Goal: Task Accomplishment & Management: Manage account settings

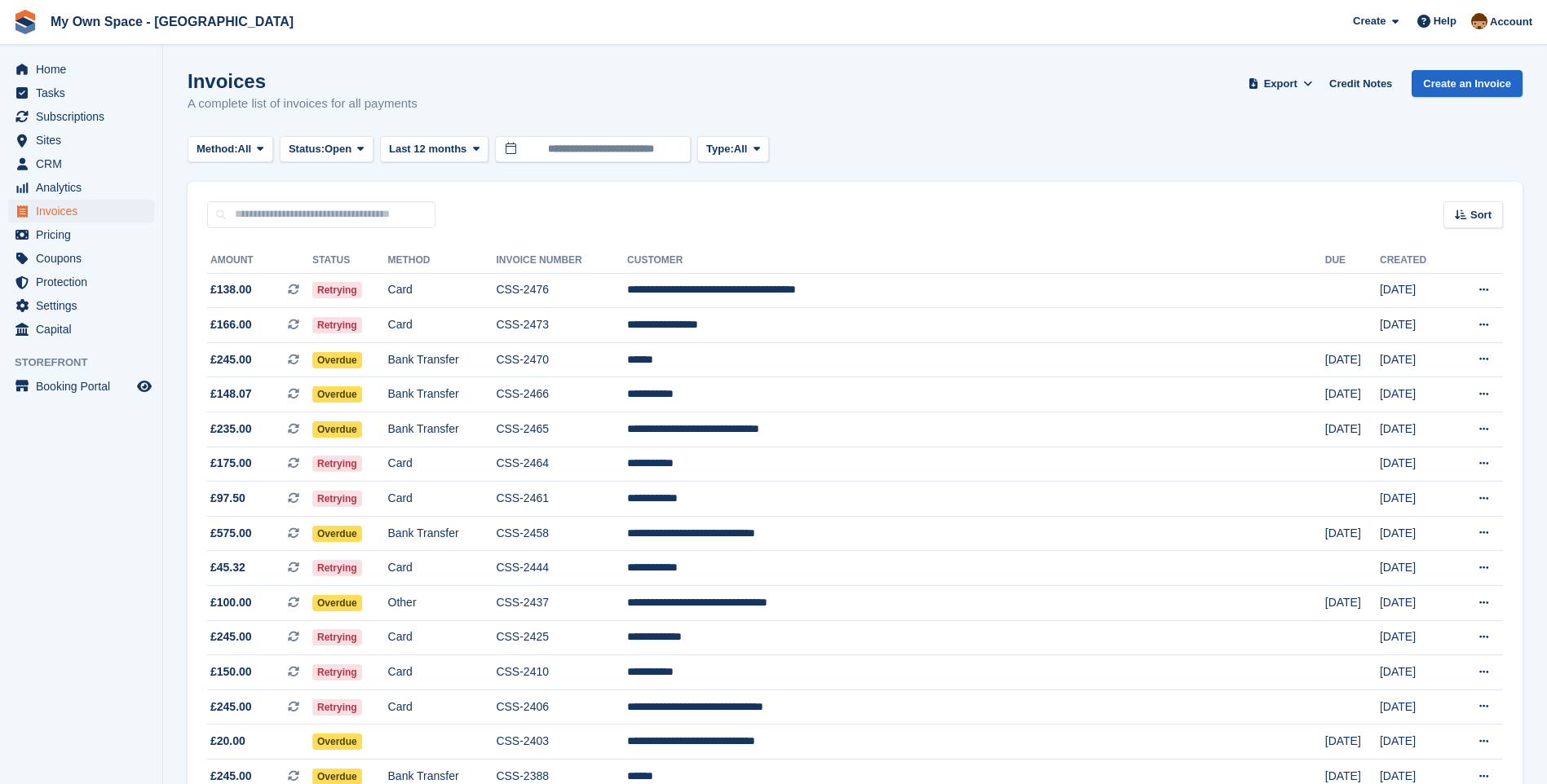
click at [480, 507] on td "Card" at bounding box center [442, 499] width 108 height 35
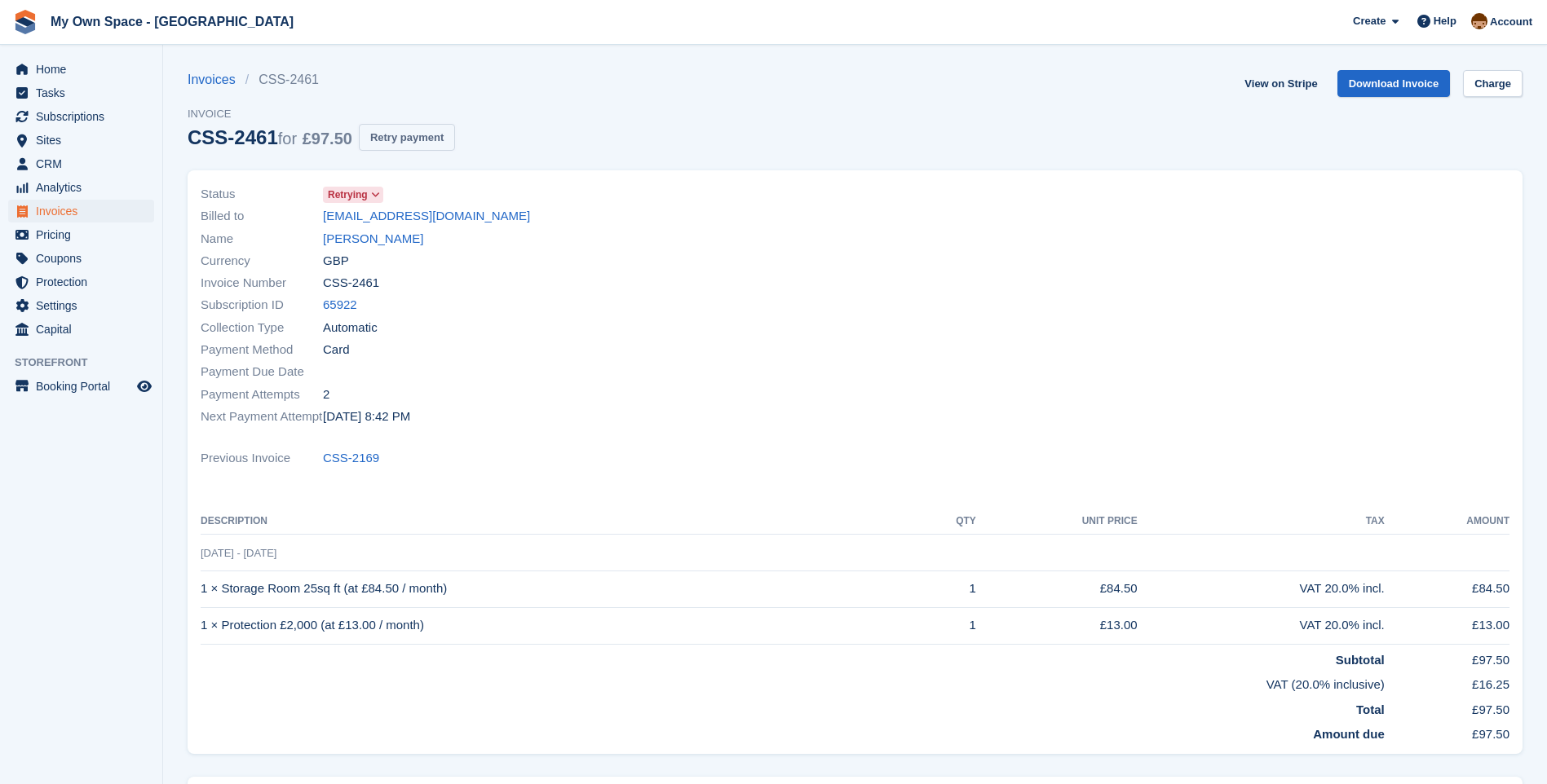
click at [423, 137] on button "Retry payment" at bounding box center [406, 138] width 97 height 27
click at [374, 238] on link "[PERSON_NAME]" at bounding box center [373, 239] width 100 height 19
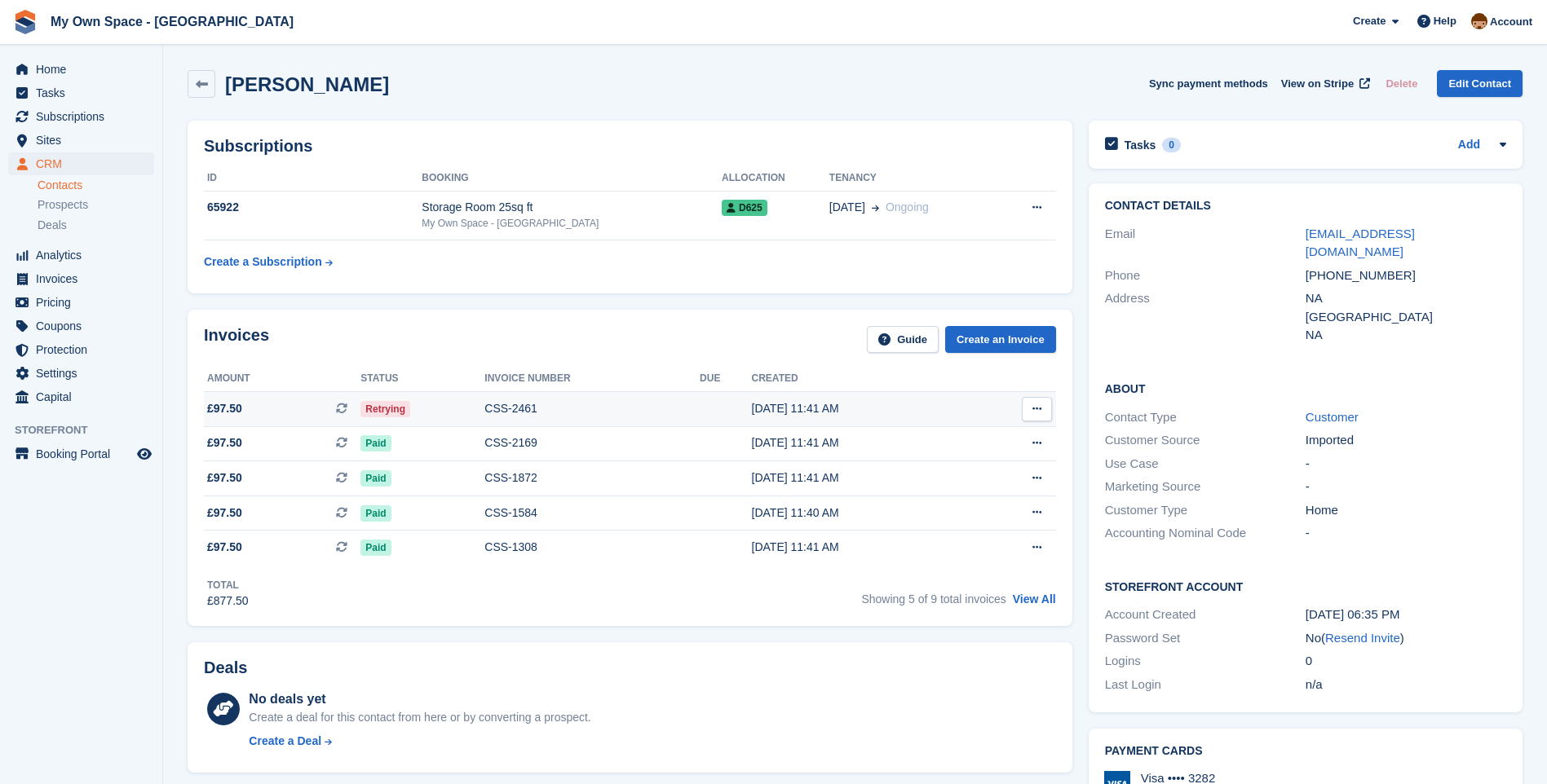
click at [497, 403] on div "CSS-2461" at bounding box center [592, 409] width 215 height 17
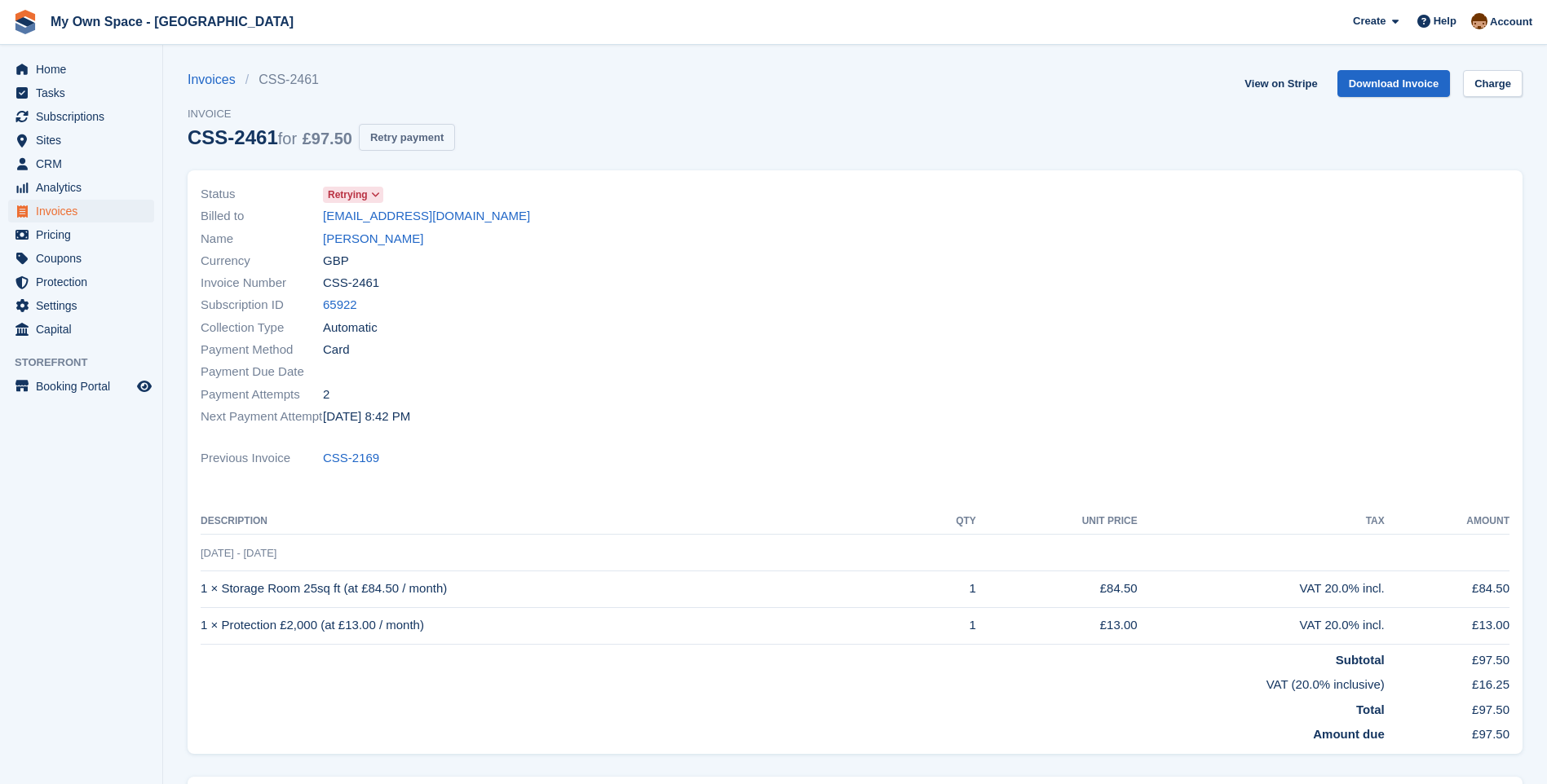
click at [414, 136] on button "Retry payment" at bounding box center [406, 138] width 97 height 27
click at [39, 93] on span "Tasks" at bounding box center [85, 93] width 98 height 23
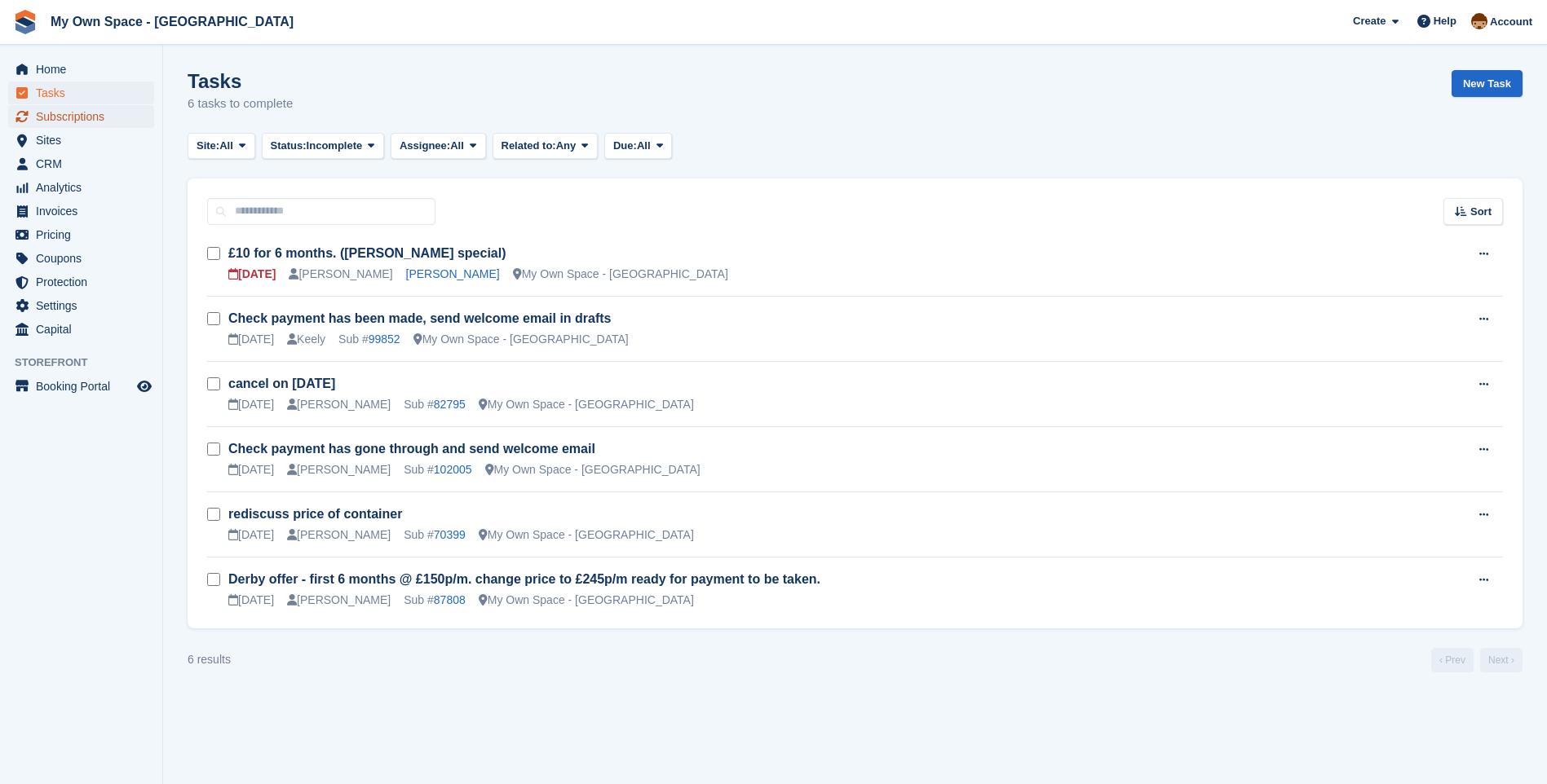
click at [102, 121] on span "Subscriptions" at bounding box center [85, 117] width 98 height 23
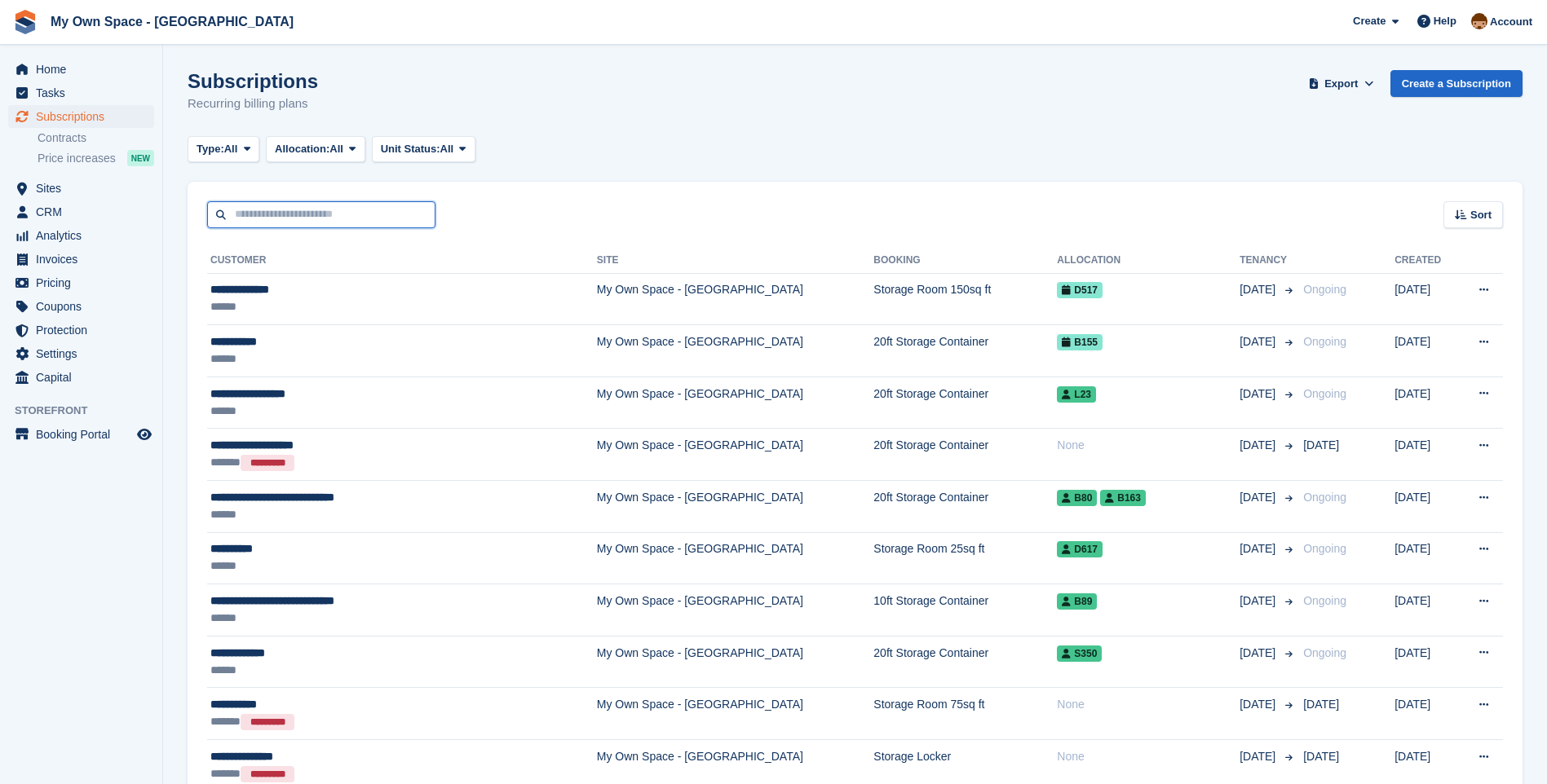
click at [251, 221] on input "text" at bounding box center [321, 215] width 229 height 27
type input "**"
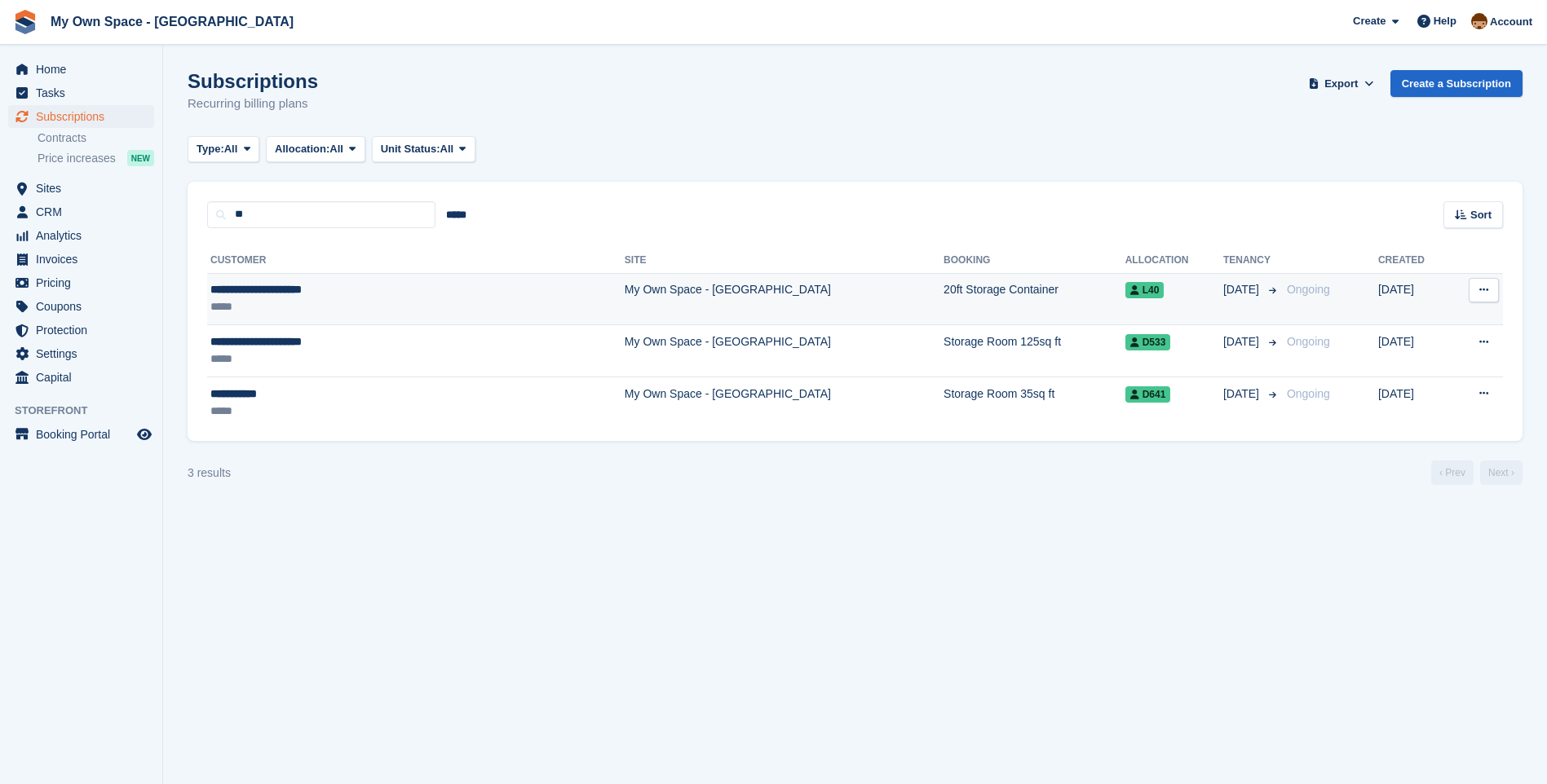
click at [624, 299] on td "My Own Space - [GEOGRAPHIC_DATA]" at bounding box center [783, 299] width 318 height 53
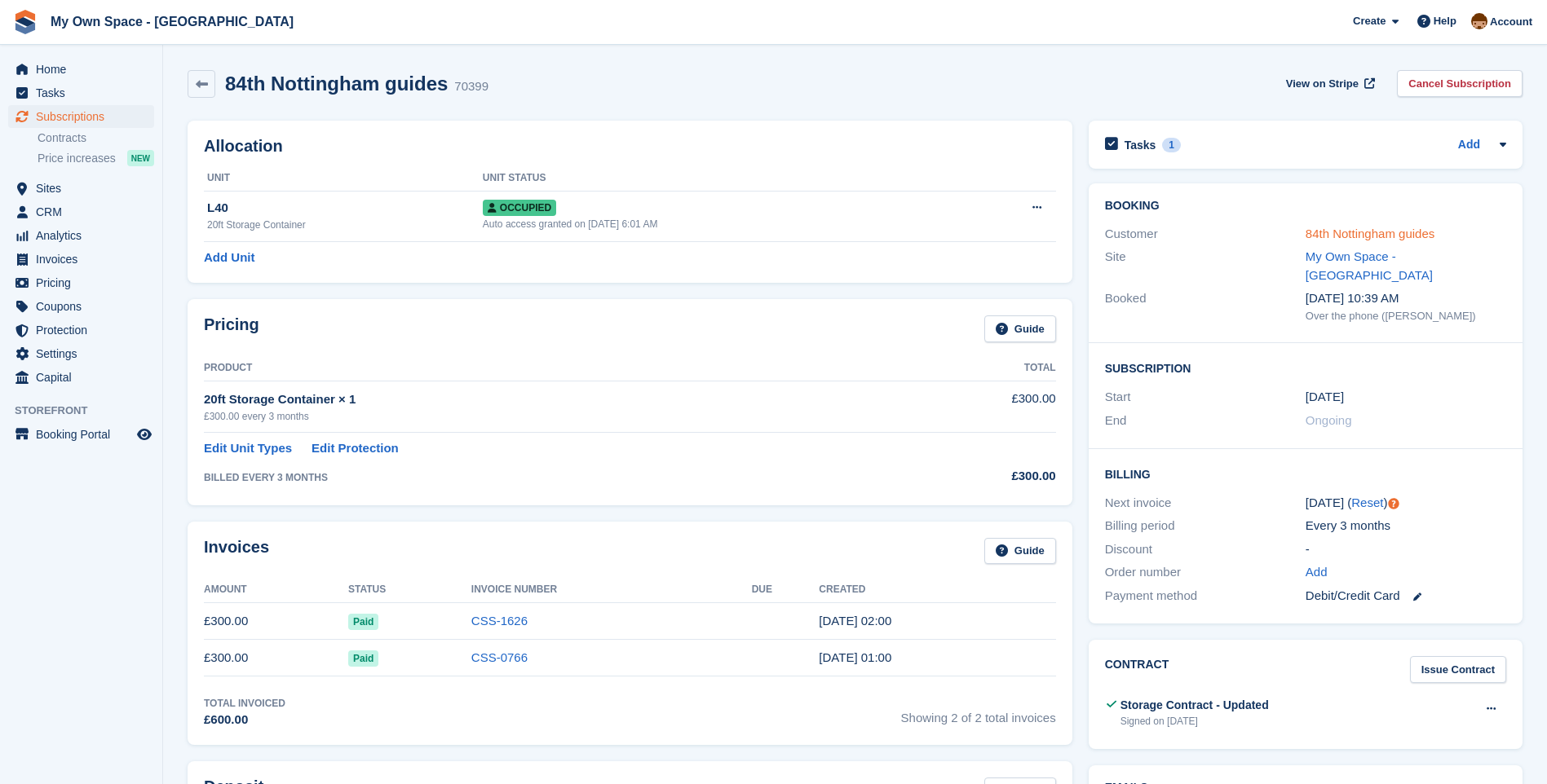
click at [1355, 237] on link "84th Nottingham guides" at bounding box center [1369, 233] width 129 height 13
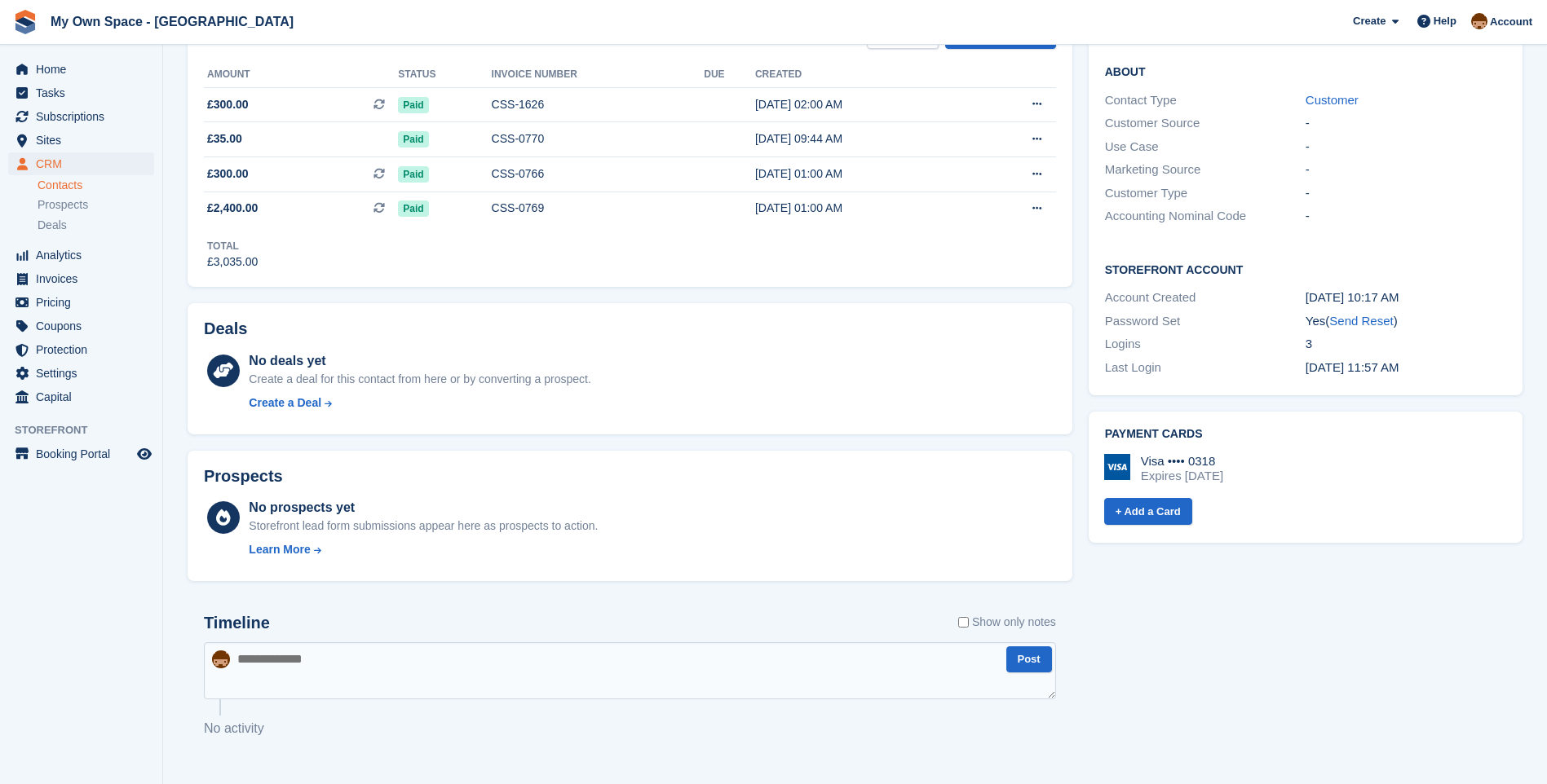
scroll to position [501, 0]
